Goal: Find specific page/section: Find specific page/section

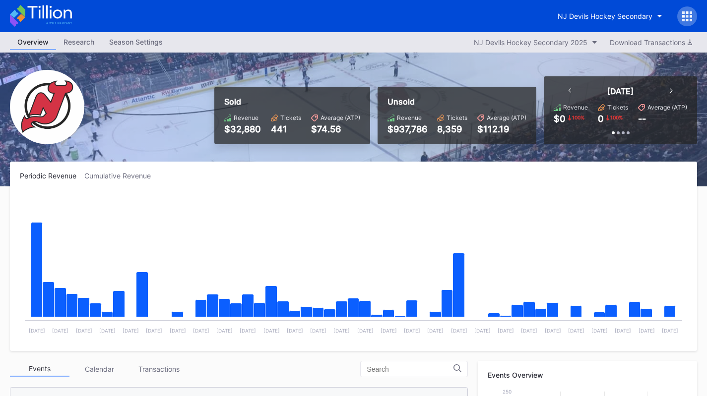
click at [650, 21] on button "NJ Devils Hockey Secondary" at bounding box center [609, 16] width 119 height 18
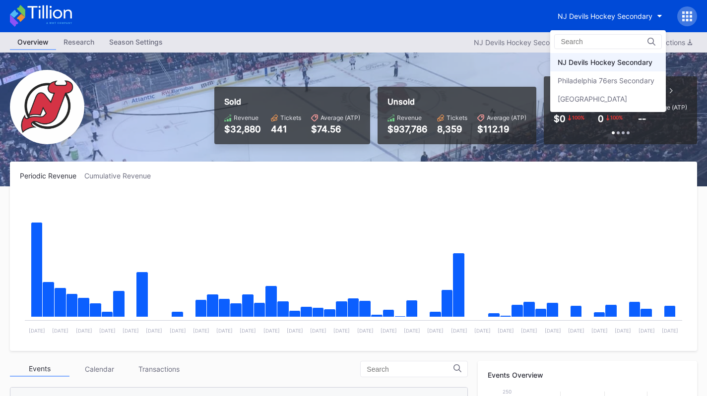
click at [606, 78] on div "Philadelphia 76ers Secondary" at bounding box center [605, 80] width 97 height 8
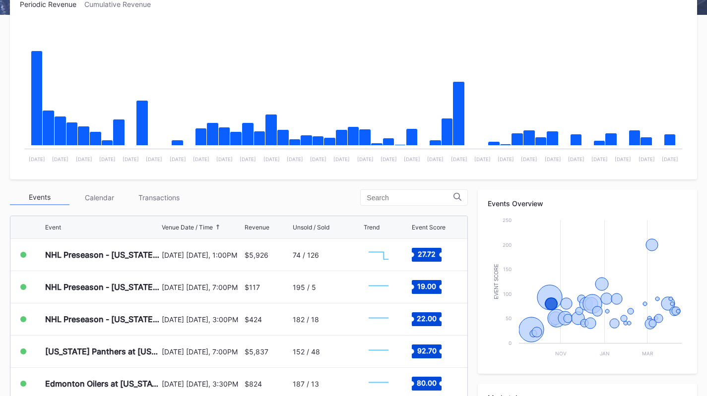
scroll to position [172, 0]
